Goal: Information Seeking & Learning: Learn about a topic

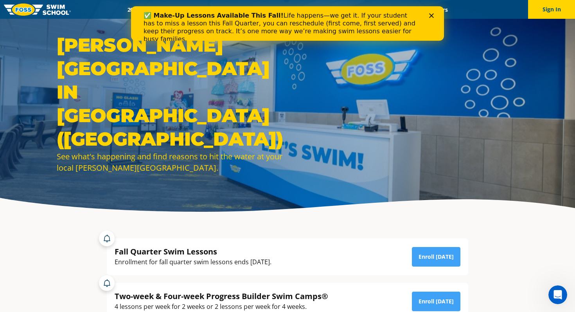
click at [432, 17] on icon "Close" at bounding box center [431, 15] width 5 height 5
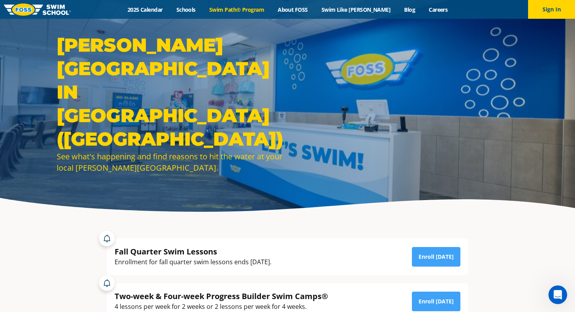
click at [235, 6] on link "Swim Path® Program" at bounding box center [236, 9] width 68 height 7
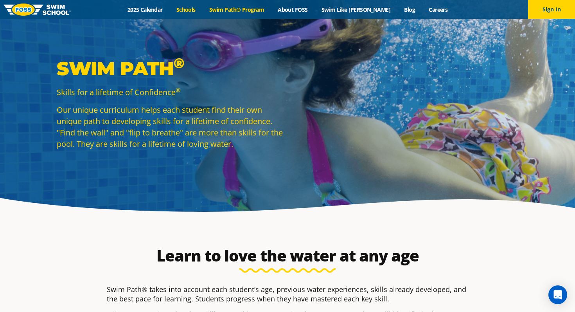
click at [202, 11] on link "Schools" at bounding box center [185, 9] width 33 height 7
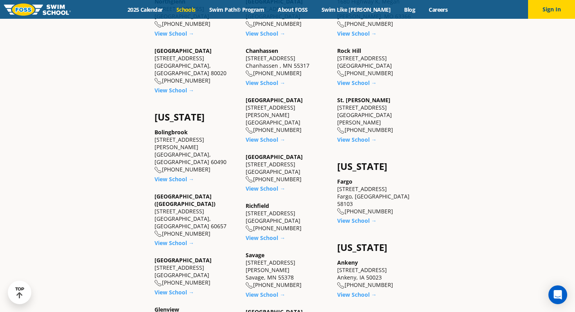
scroll to position [434, 0]
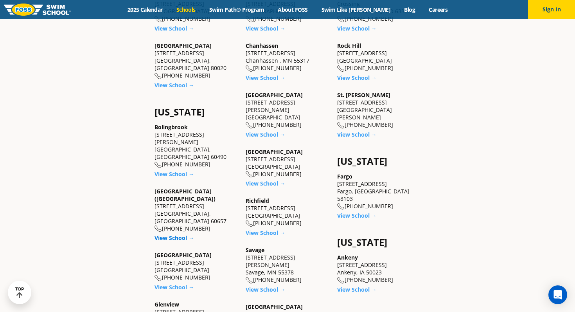
click at [175, 234] on link "View School →" at bounding box center [173, 237] width 39 height 7
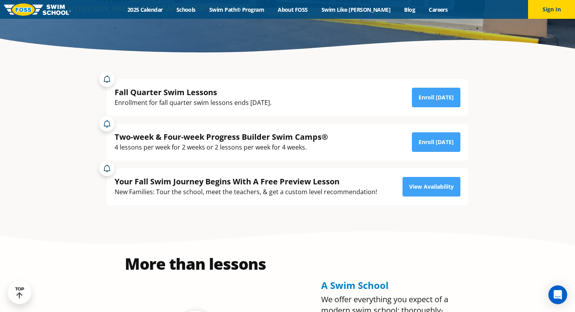
scroll to position [160, 0]
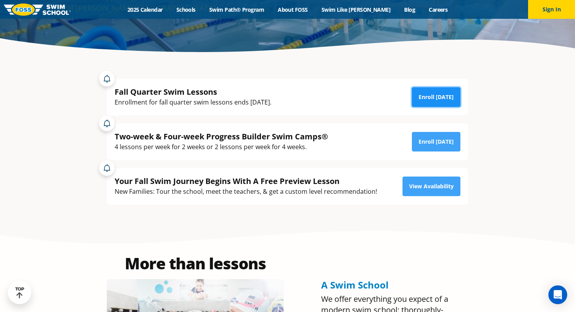
click at [431, 97] on link "Enroll Today" at bounding box center [436, 97] width 48 height 20
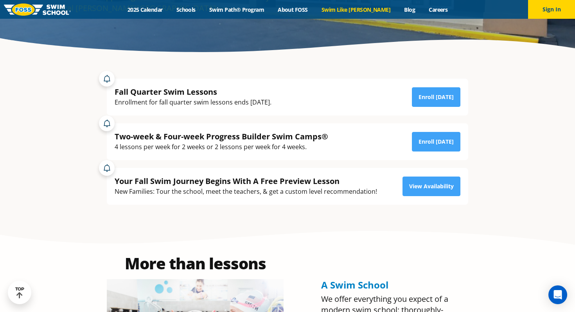
click at [357, 11] on link "Swim Like [PERSON_NAME]" at bounding box center [355, 9] width 83 height 7
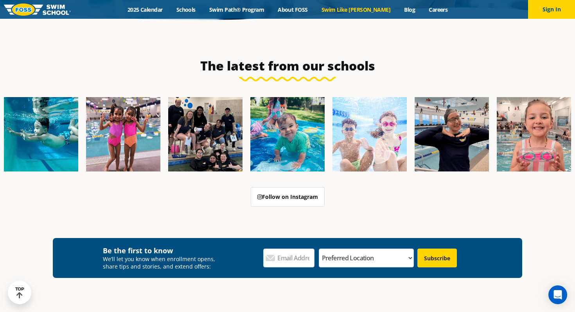
scroll to position [2366, 0]
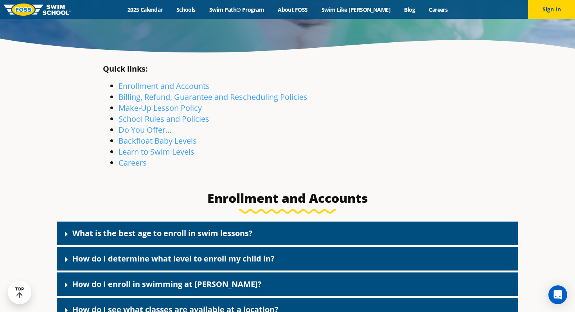
scroll to position [175, 0]
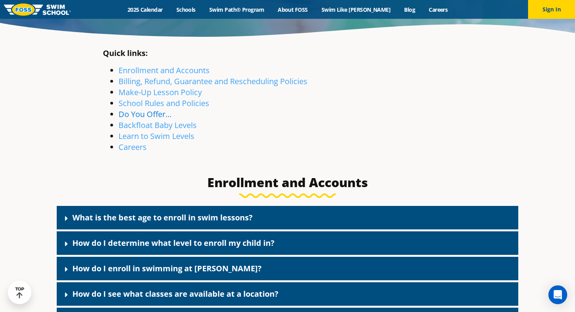
click at [143, 111] on link "Do You Offer…" at bounding box center [144, 114] width 53 height 11
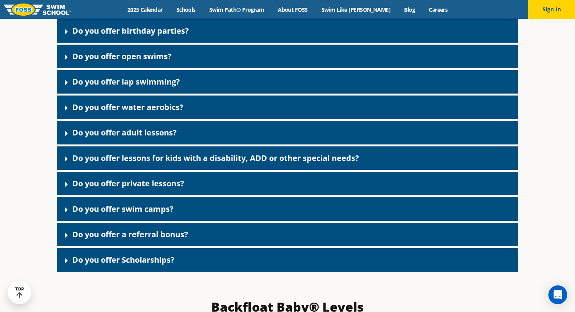
scroll to position [1429, 0]
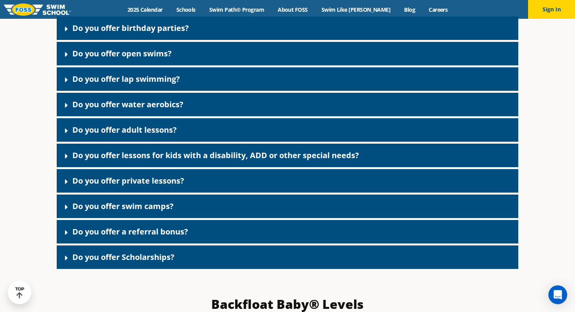
click at [66, 184] on icon at bounding box center [66, 181] width 3 height 5
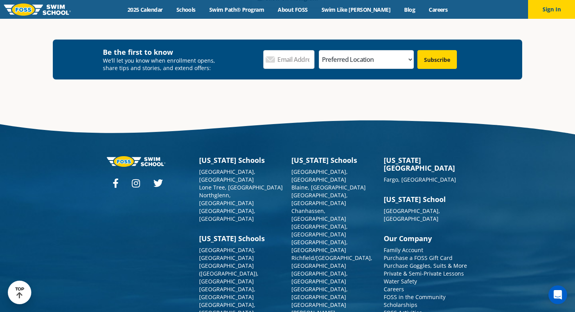
scroll to position [2738, 0]
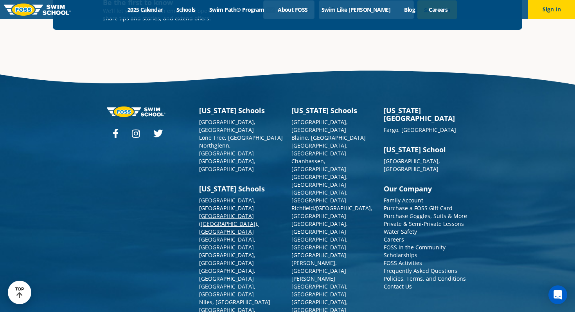
click at [212, 212] on link "[GEOGRAPHIC_DATA] ([GEOGRAPHIC_DATA]), [GEOGRAPHIC_DATA]" at bounding box center [228, 223] width 59 height 23
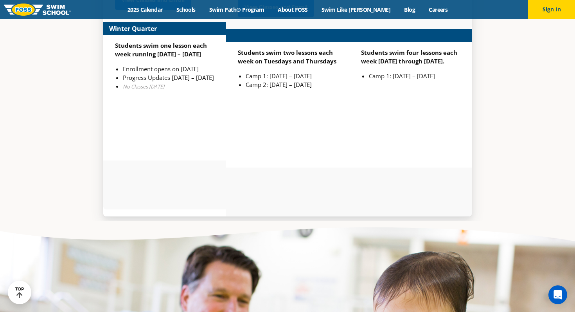
scroll to position [2130, 0]
